Goal: Find specific page/section: Find specific page/section

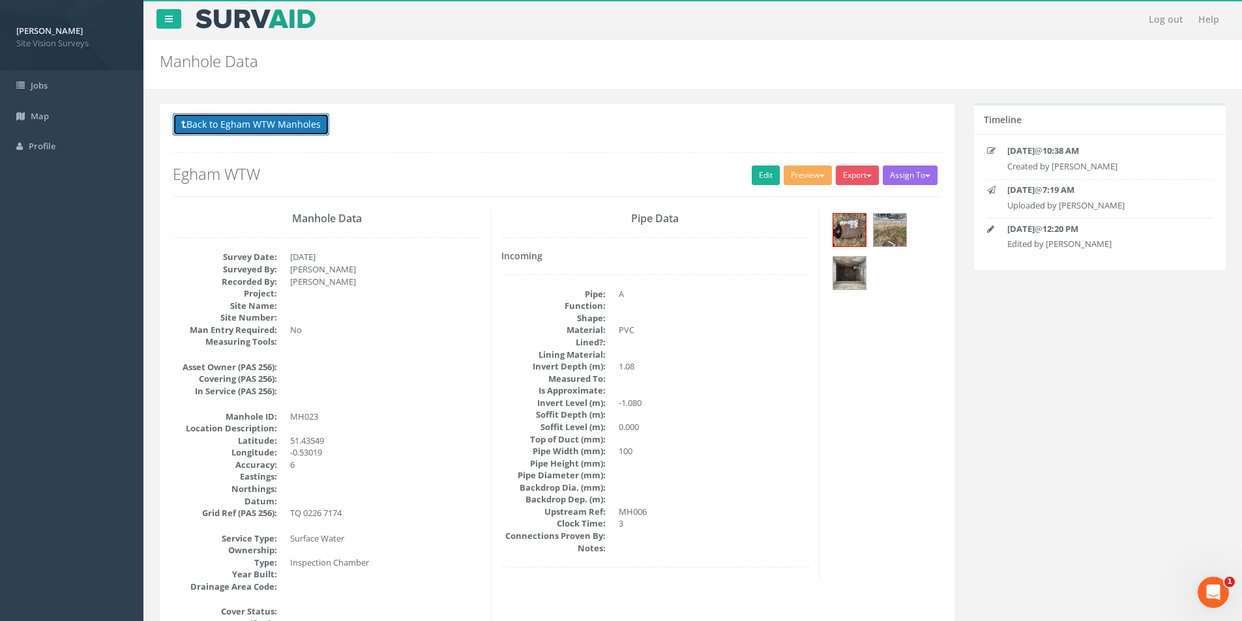
click at [295, 116] on button "Back to Egham WTW Manholes" at bounding box center [251, 124] width 156 height 22
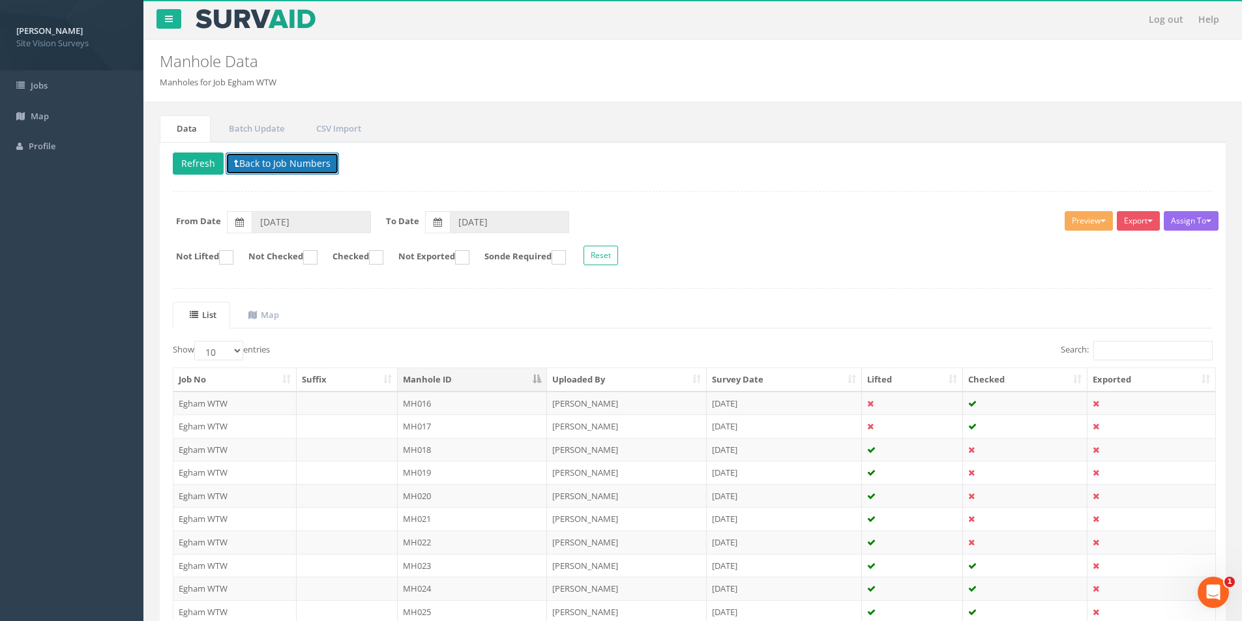
click at [281, 162] on button "Back to Job Numbers" at bounding box center [282, 164] width 113 height 22
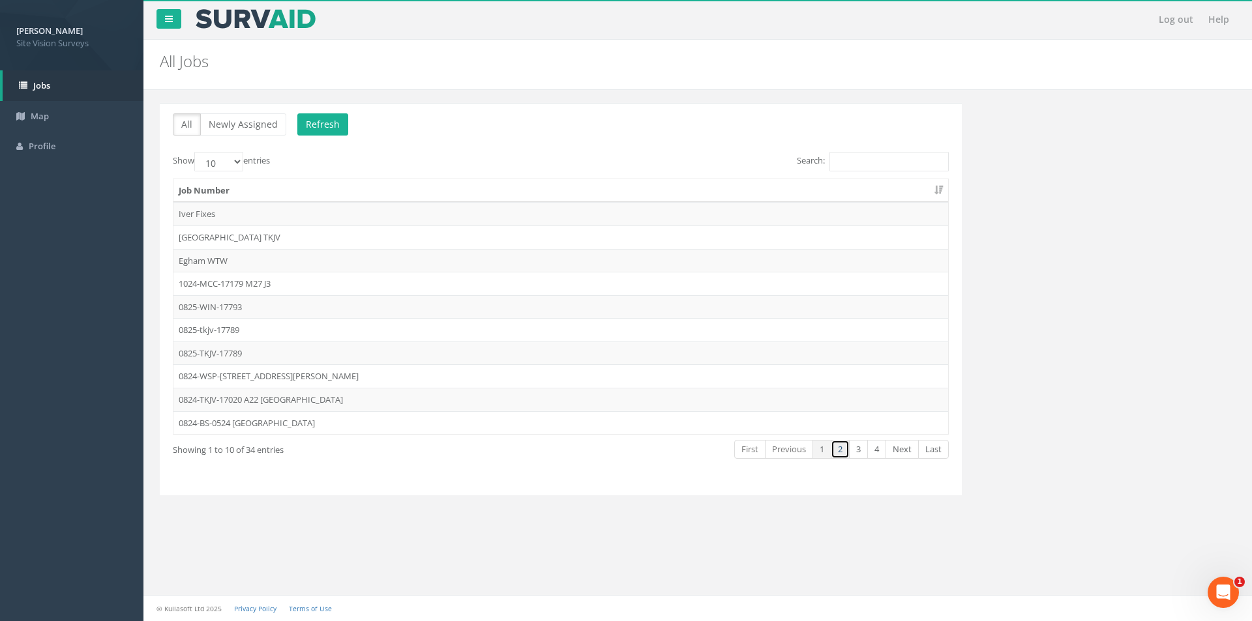
click at [842, 455] on link "2" at bounding box center [840, 449] width 19 height 19
click at [820, 453] on link "1" at bounding box center [821, 449] width 19 height 19
click at [842, 454] on link "2" at bounding box center [840, 449] width 19 height 19
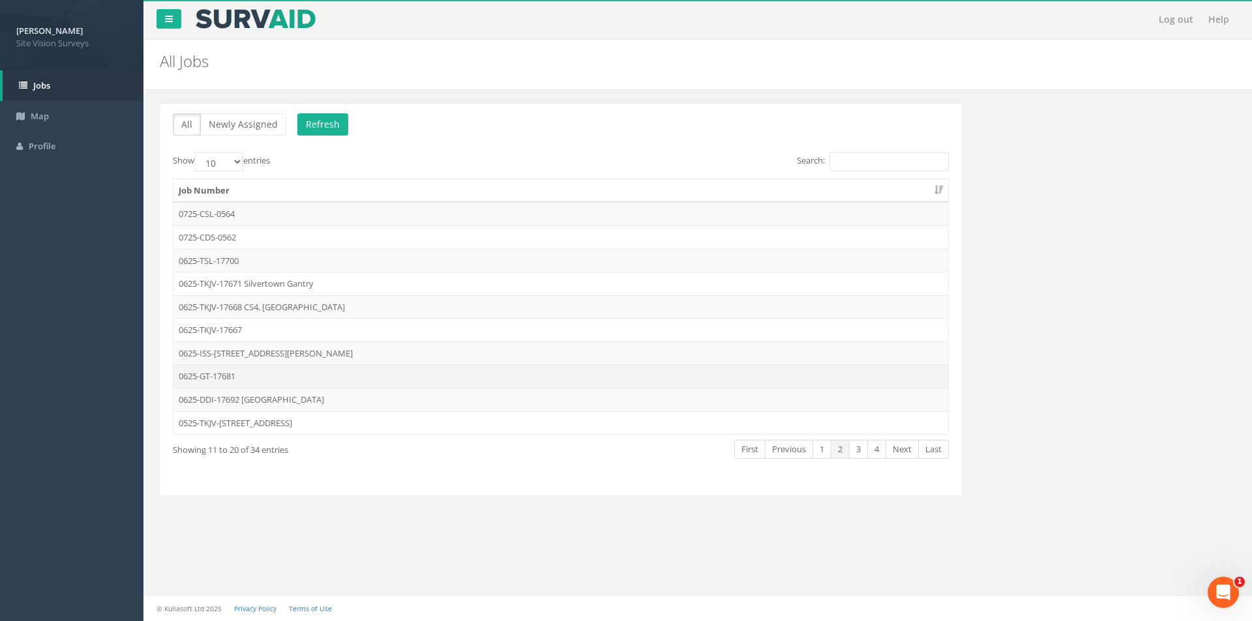
click at [261, 376] on td "0625-GT-17681" at bounding box center [560, 376] width 775 height 23
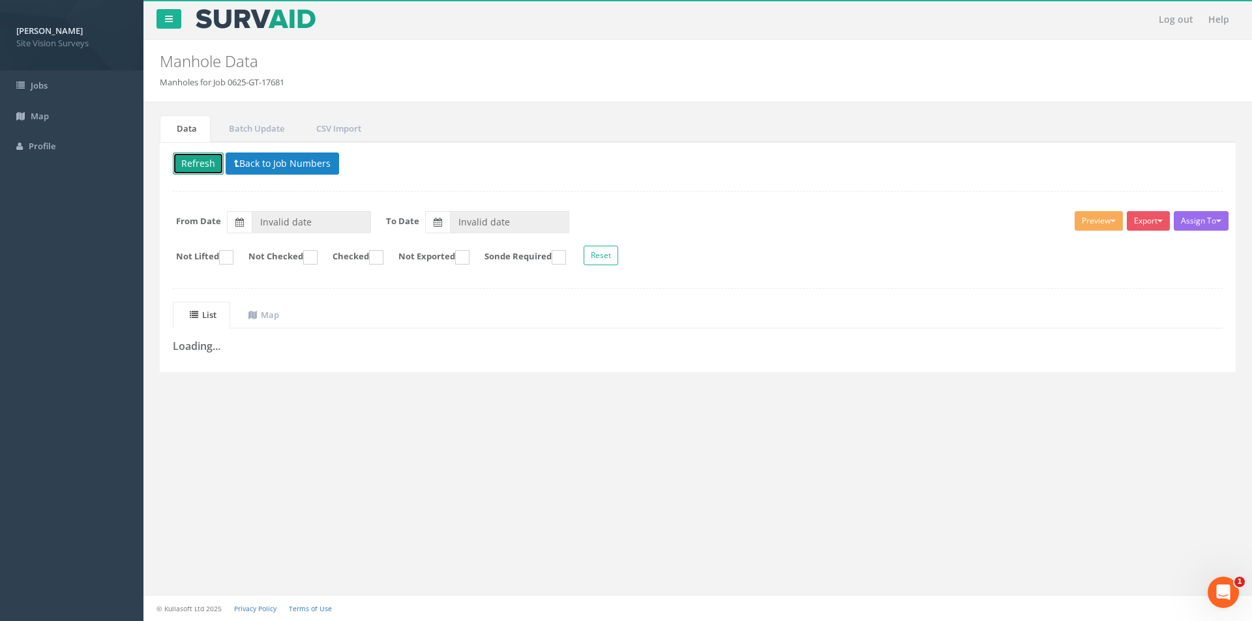
click at [203, 156] on button "Refresh" at bounding box center [198, 164] width 51 height 22
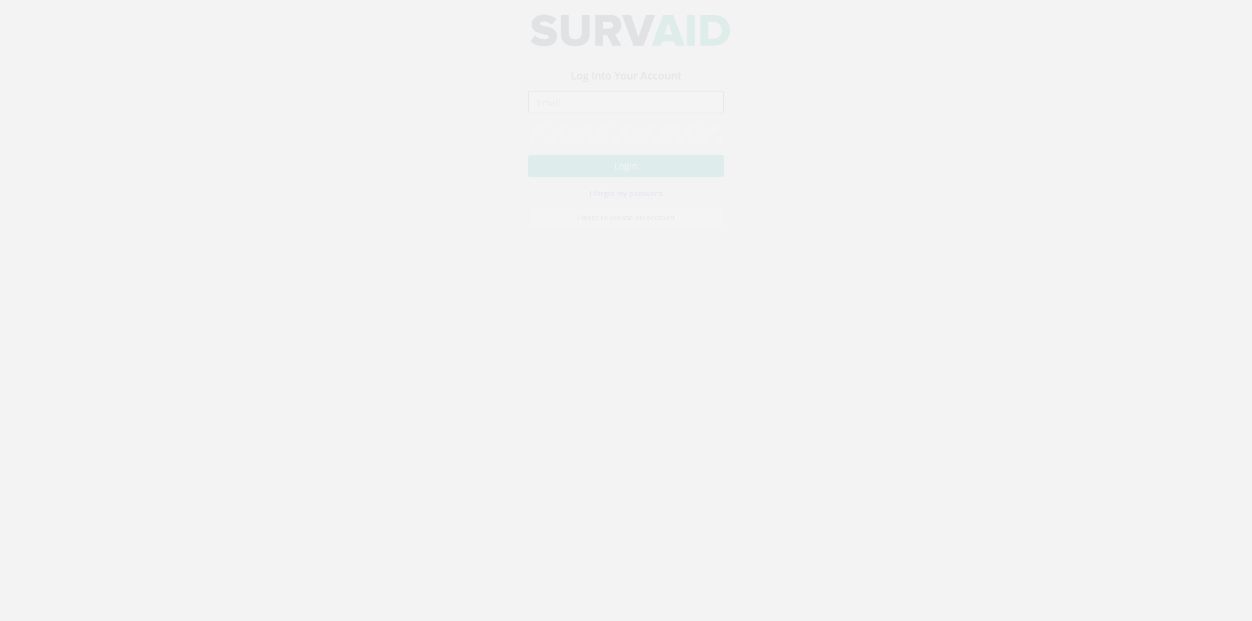
click at [601, 116] on input "email" at bounding box center [626, 114] width 196 height 22
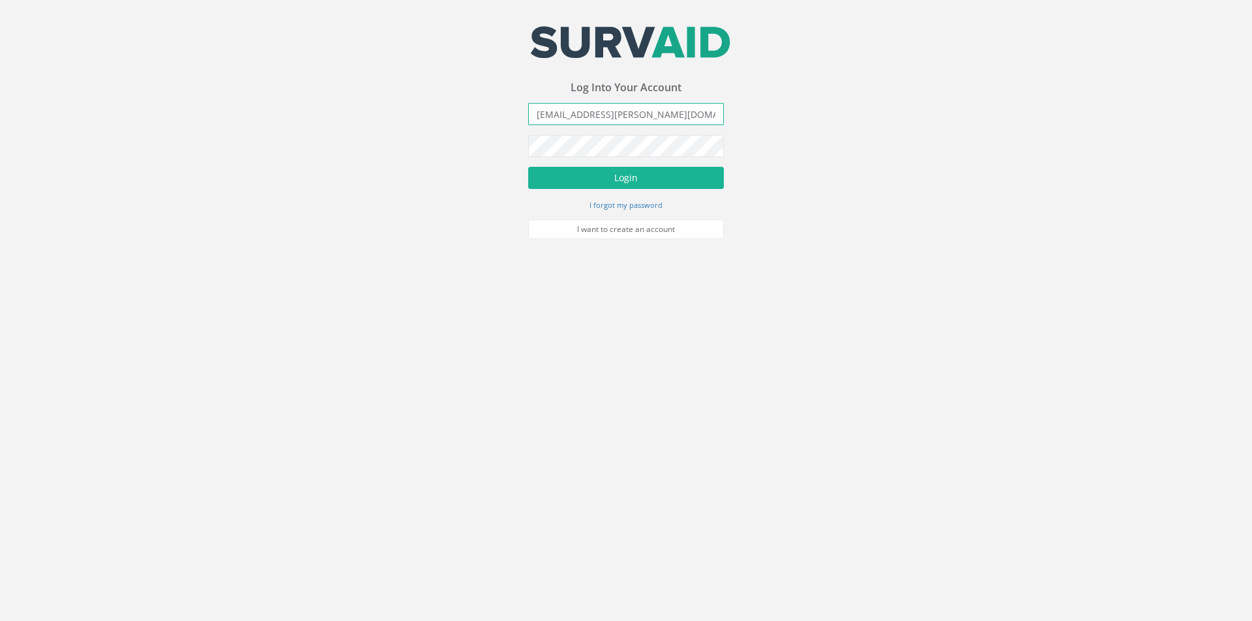
type input "[EMAIL_ADDRESS][PERSON_NAME][DOMAIN_NAME]"
click at [528, 167] on button "Login" at bounding box center [626, 178] width 196 height 22
